Goal: Information Seeking & Learning: Find specific fact

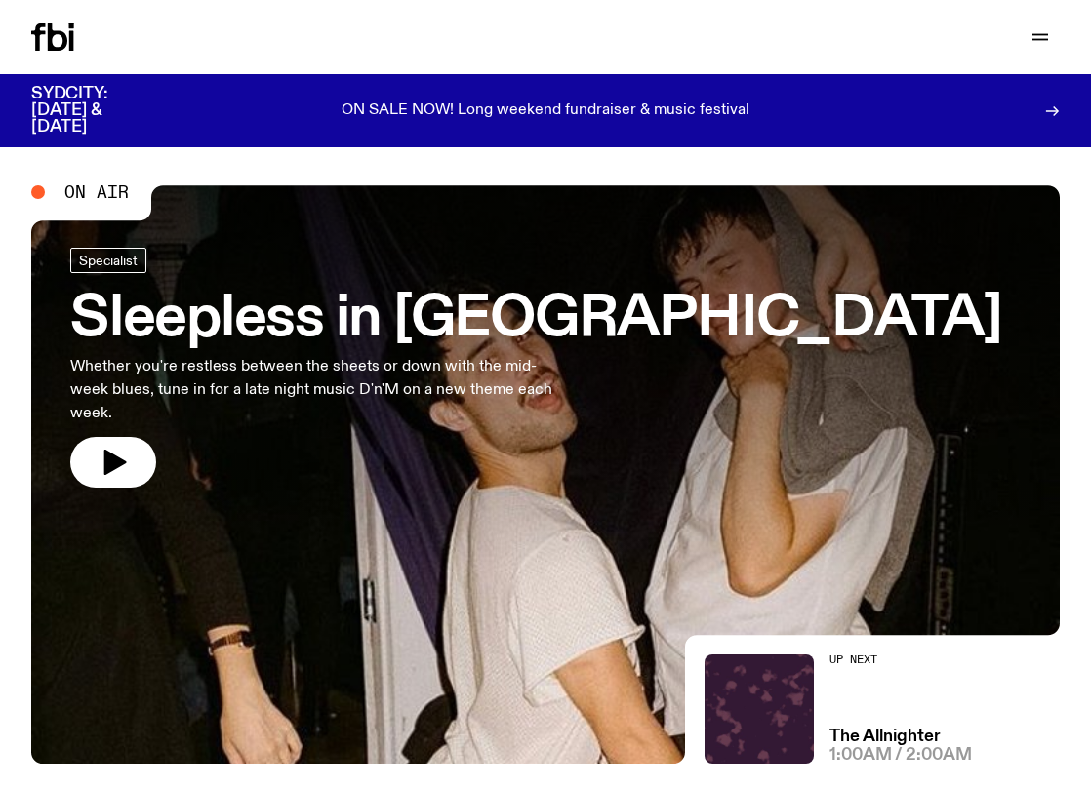
click at [133, 437] on button "button" at bounding box center [113, 462] width 86 height 51
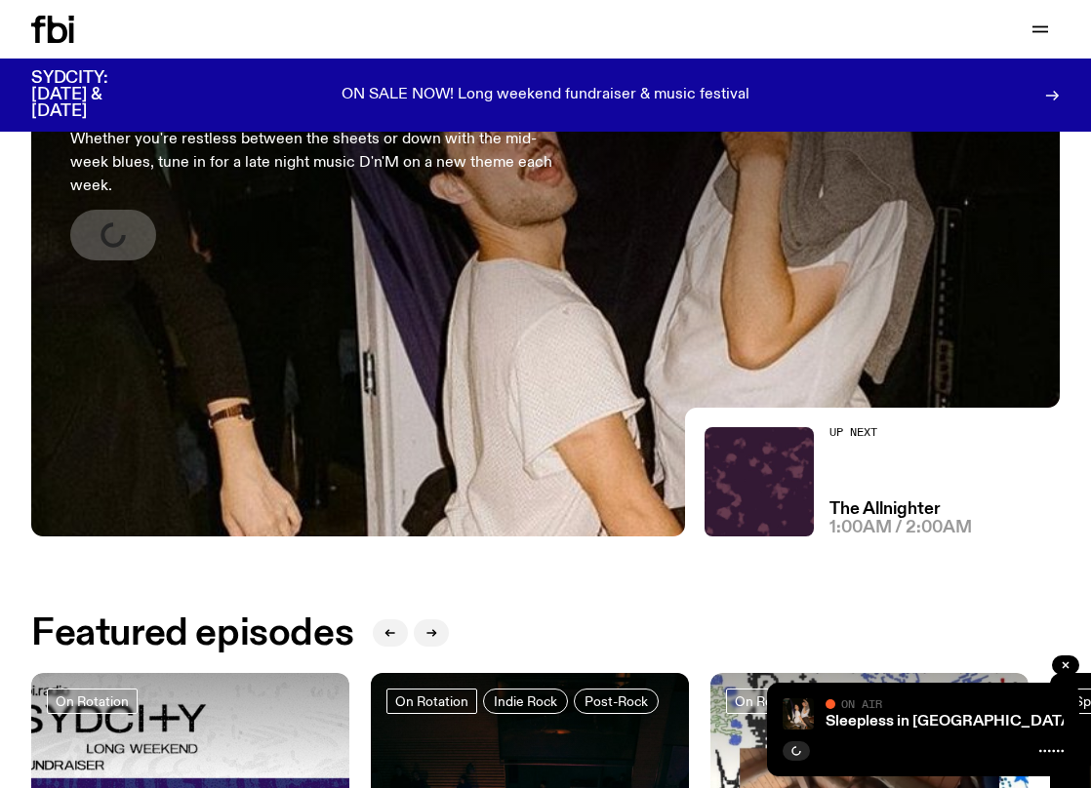
scroll to position [265, 0]
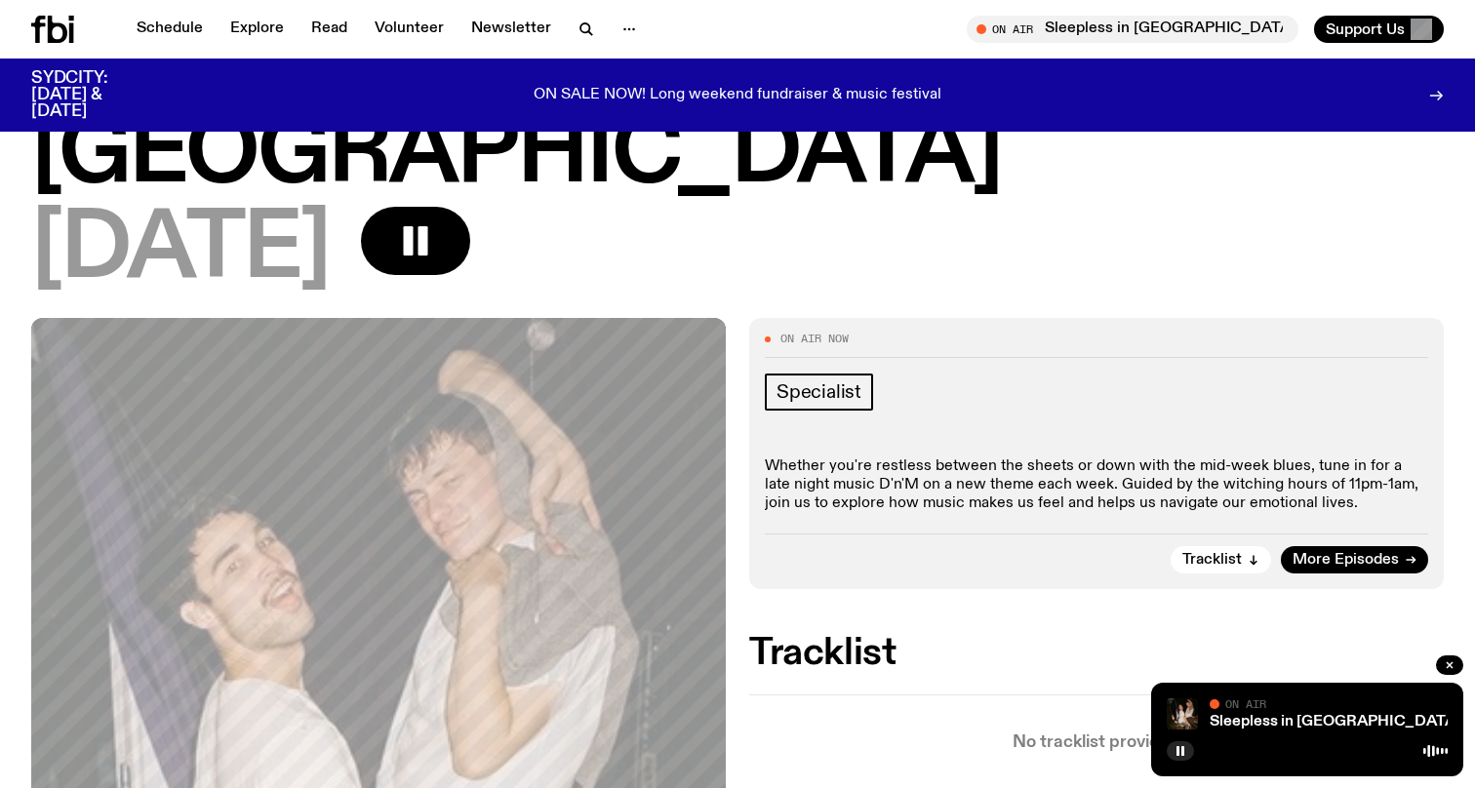
scroll to position [124, 0]
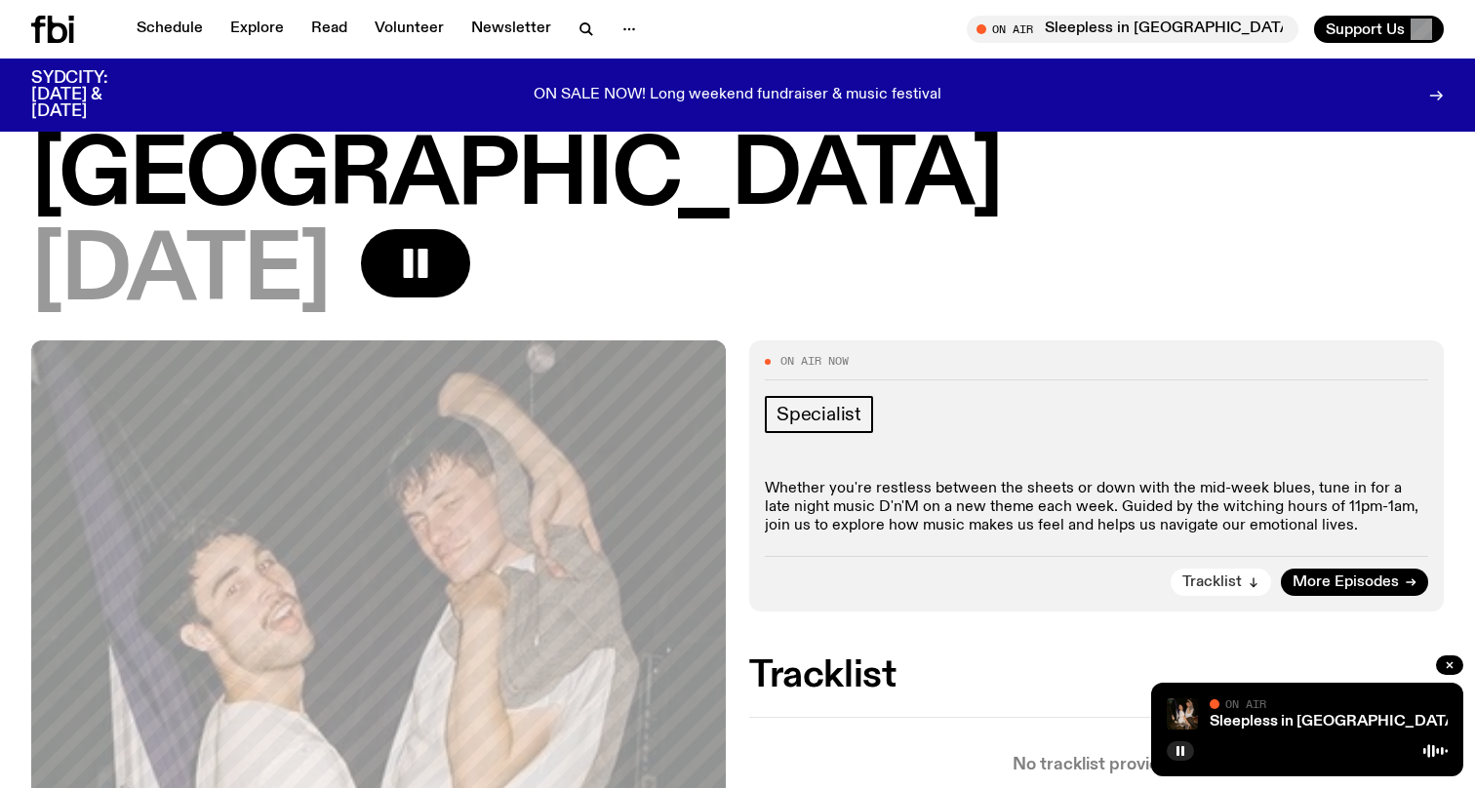
click at [1090, 576] on span "Tracklist" at bounding box center [1213, 583] width 60 height 15
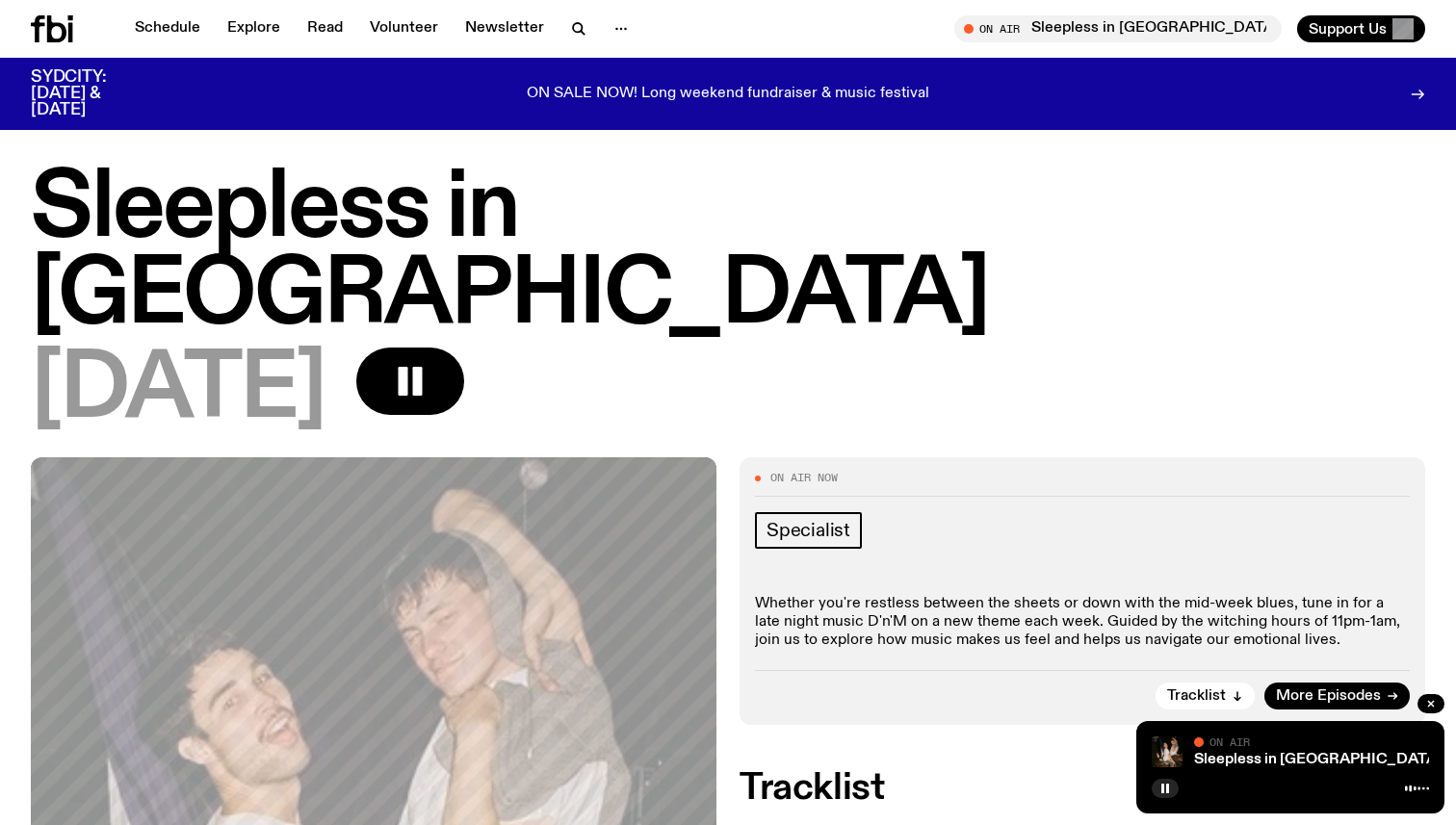
scroll to position [3, 0]
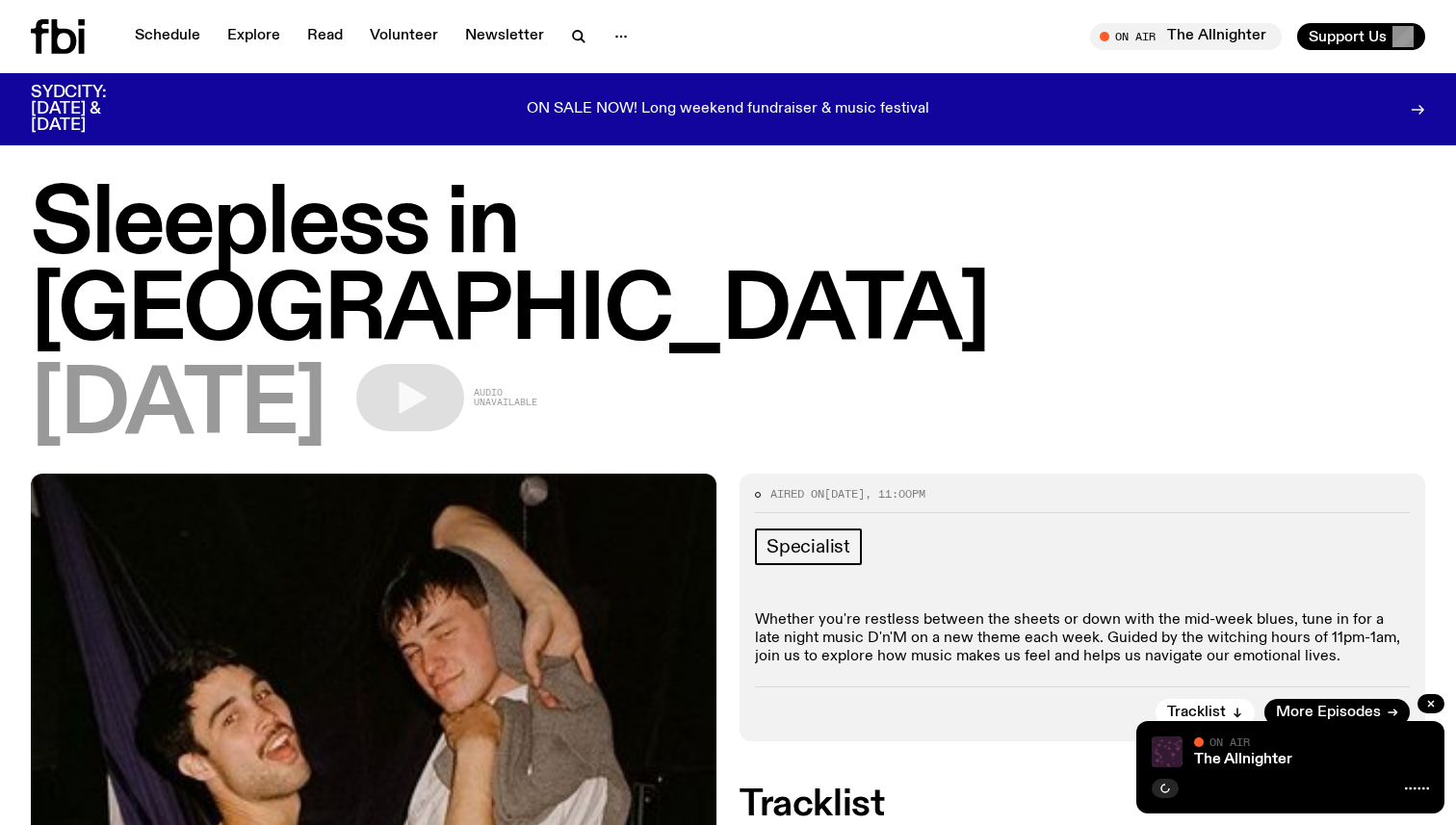
click at [538, 388] on span "Audio unavailable" at bounding box center [505, 398] width 63 height 20
click at [623, 364] on div "[DATE] Audio unavailable" at bounding box center [728, 408] width 1395 height 87
click at [1175, 783] on button "button" at bounding box center [1165, 788] width 27 height 20
drag, startPoint x: 1455, startPoint y: 385, endPoint x: 1317, endPoint y: 377, distance: 138.2
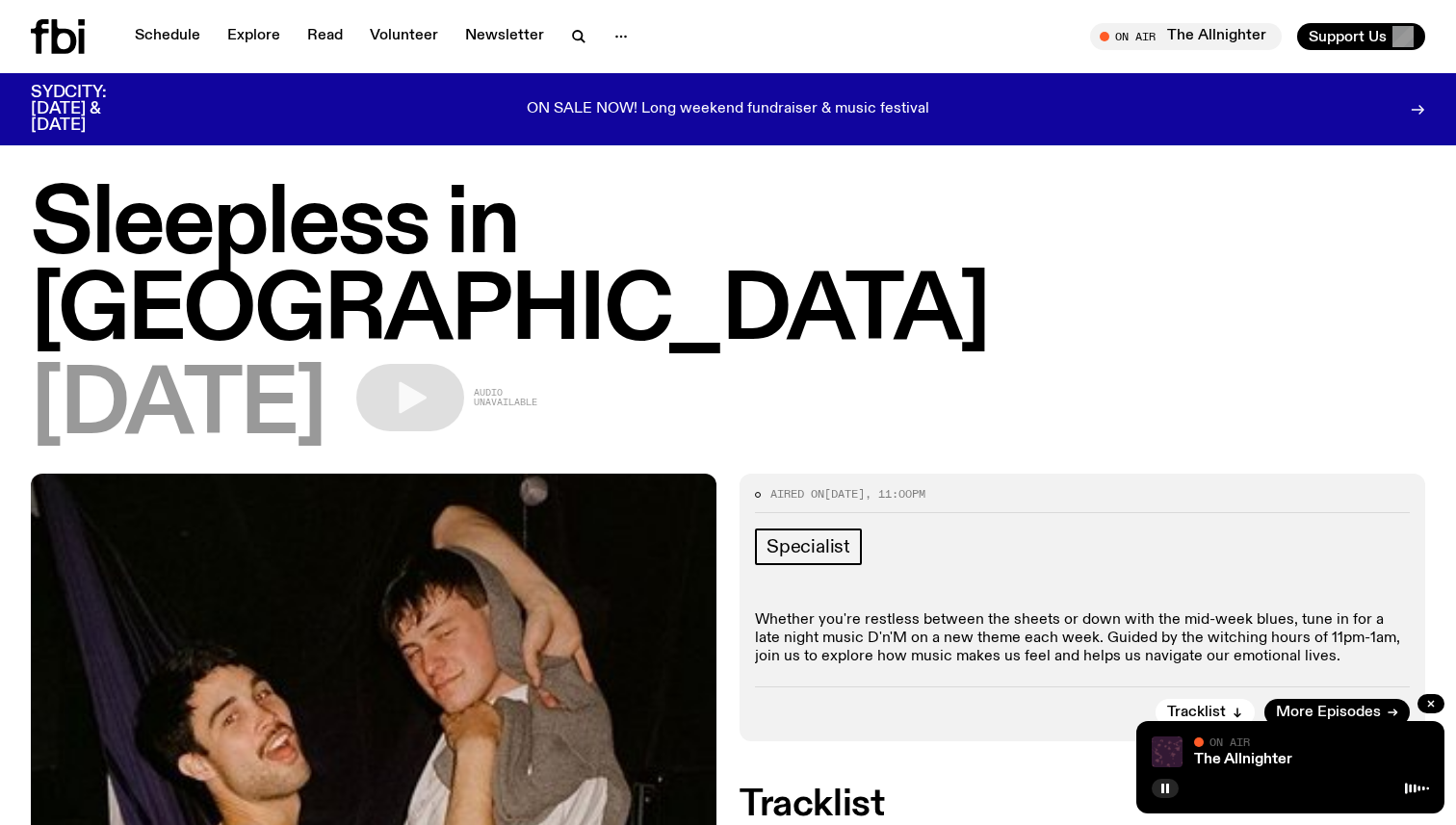
click at [1317, 377] on div "Sleepless in [GEOGRAPHIC_DATA] [DATE] Audio unavailable" at bounding box center [728, 328] width 1456 height 291
click at [1188, 364] on div "[DATE] Audio unavailable" at bounding box center [728, 408] width 1395 height 87
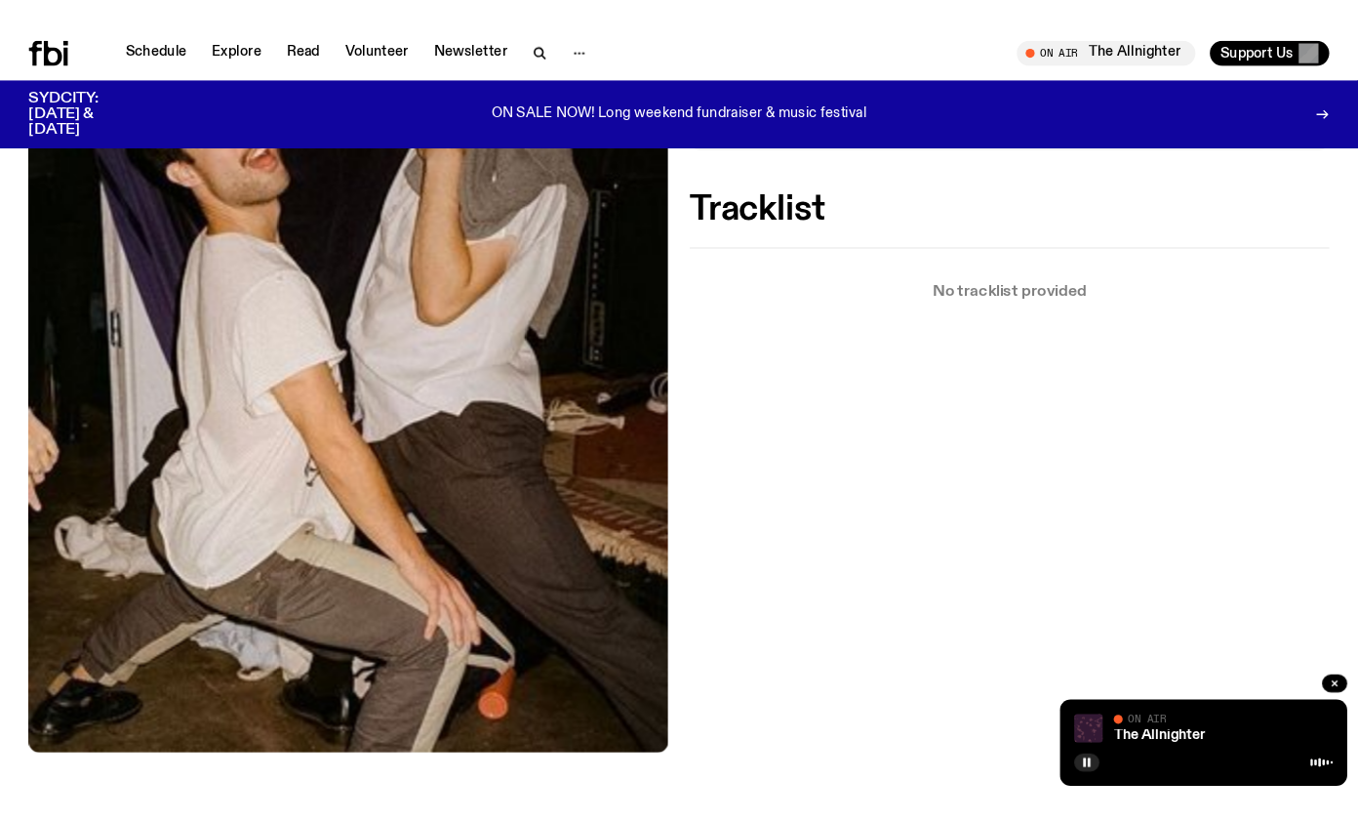
scroll to position [601, 0]
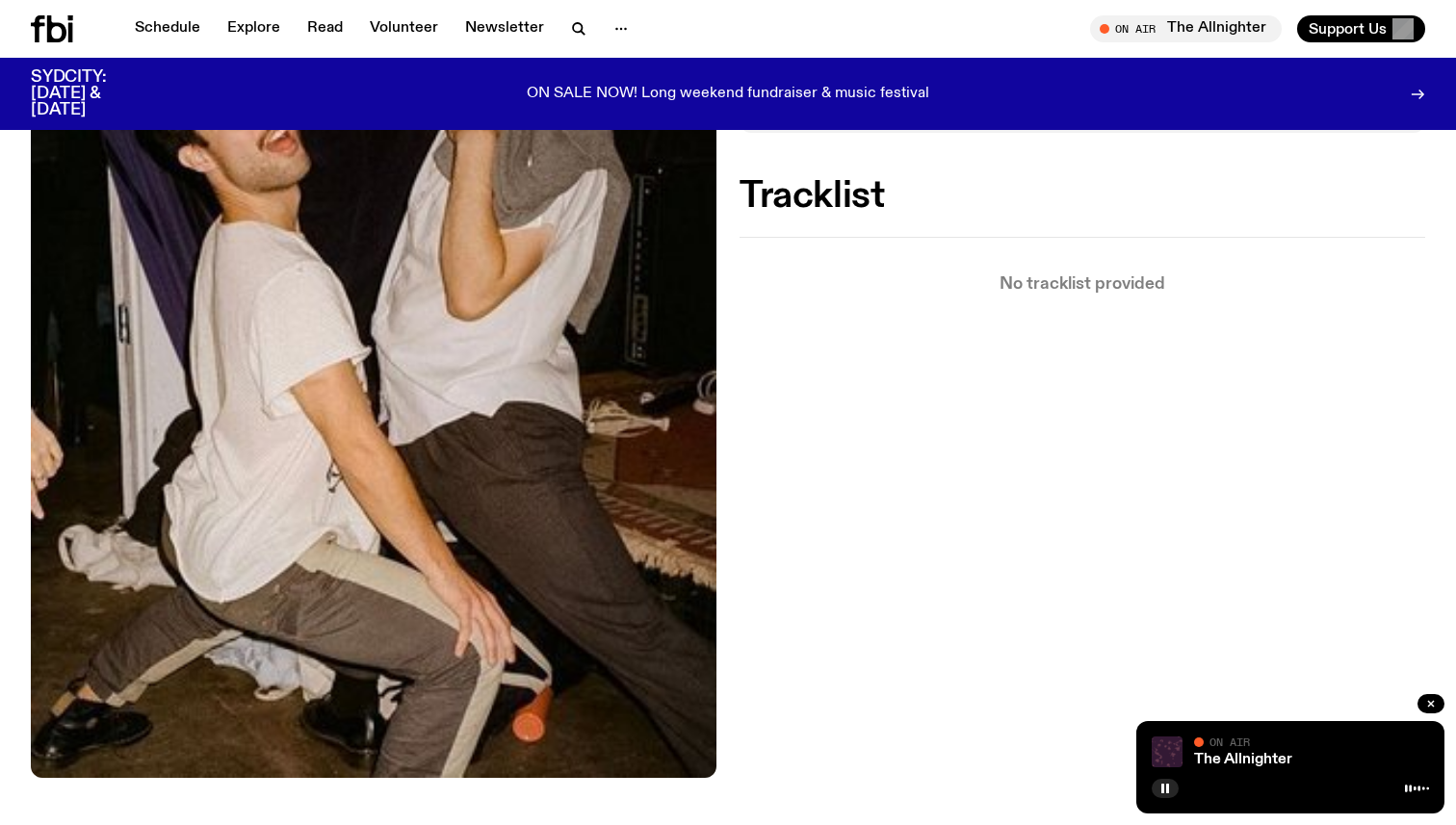
drag, startPoint x: 0, startPoint y: 148, endPoint x: 552, endPoint y: 133, distance: 552.2
click at [553, 133] on div "Aired on [DATE] 11:00pm Specialist Wh ether yo u're re stless be tween t he sh …" at bounding box center [728, 367] width 1456 height 1006
drag, startPoint x: 1455, startPoint y: 184, endPoint x: 1112, endPoint y: 238, distance: 347.2
click at [1112, 238] on div "Aired on [DATE] 11:00pm Specialist Wh ether yo u're re stless be tween t he sh …" at bounding box center [728, 367] width 1456 height 1006
